Goal: Transaction & Acquisition: Purchase product/service

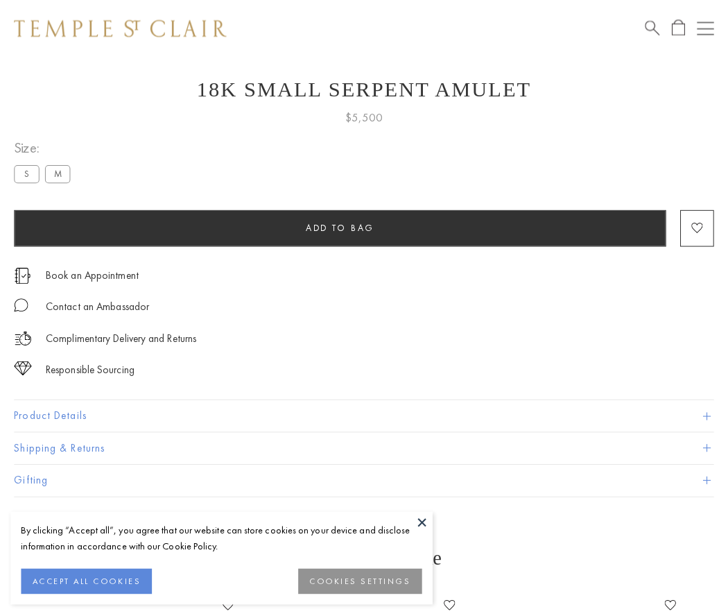
scroll to position [50, 0]
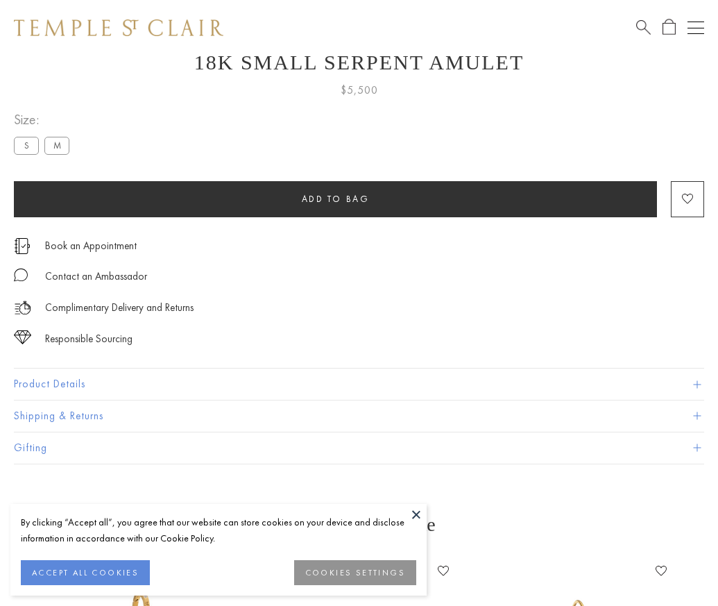
click at [335, 198] on span "Add to bag" at bounding box center [336, 199] width 68 height 12
